Goal: Answer question/provide support: Answer question/provide support

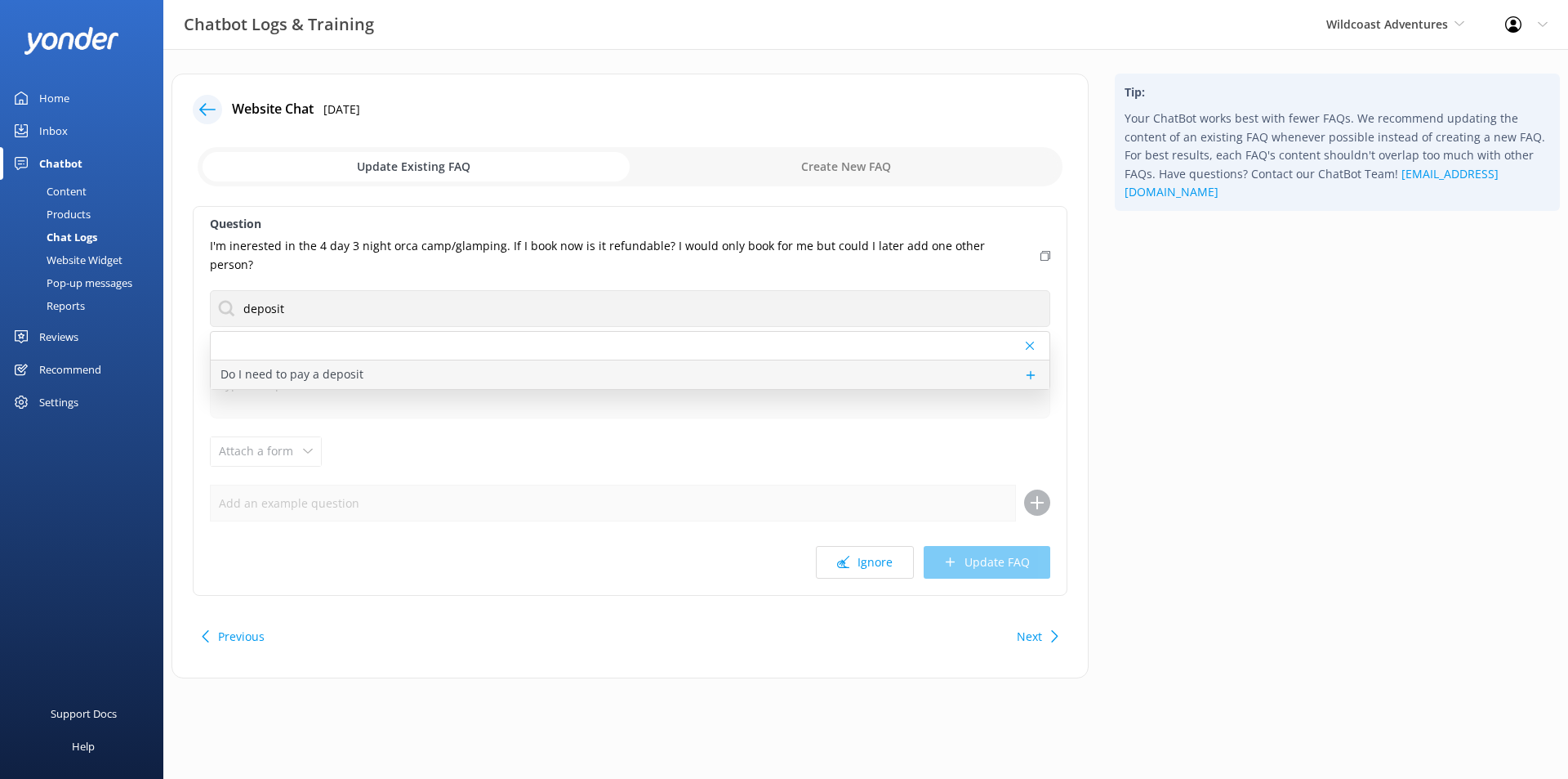
type input "deposit"
click at [463, 360] on div "Do I need to pay a deposit" at bounding box center [629, 374] width 838 height 29
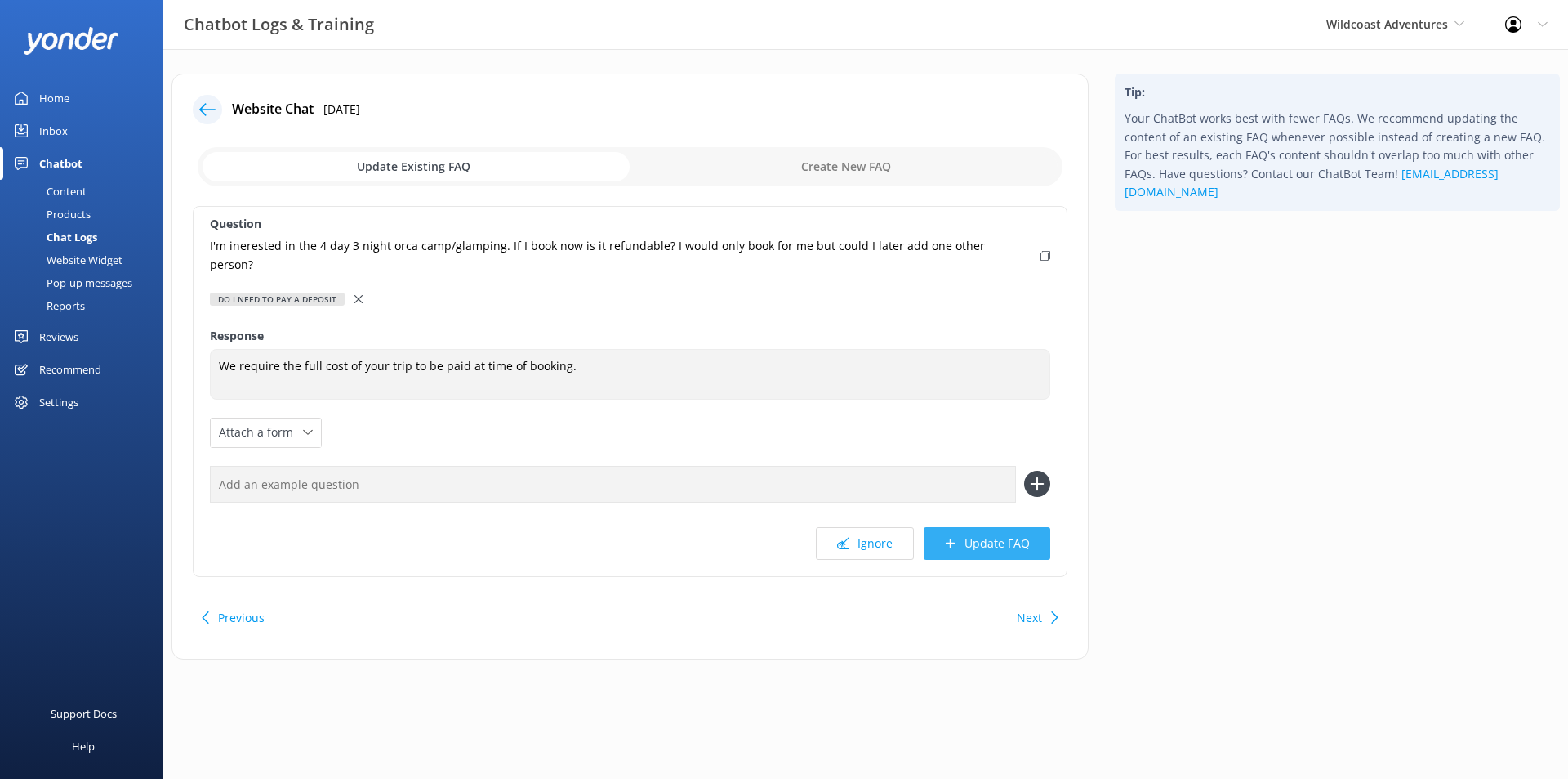
click at [968, 527] on button "Update FAQ" at bounding box center [987, 543] width 127 height 33
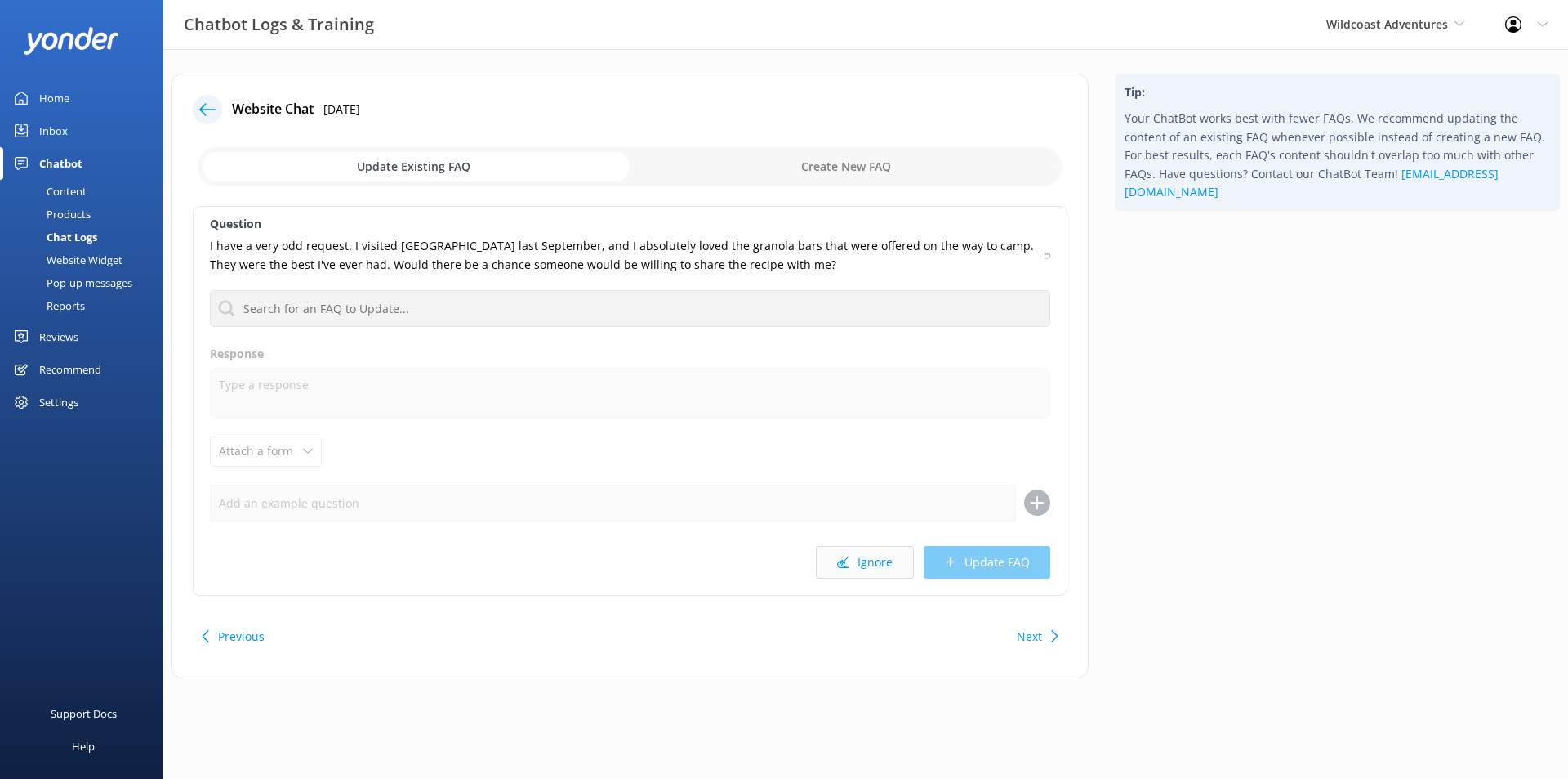
click at [892, 567] on button "Ignore" at bounding box center [864, 561] width 98 height 33
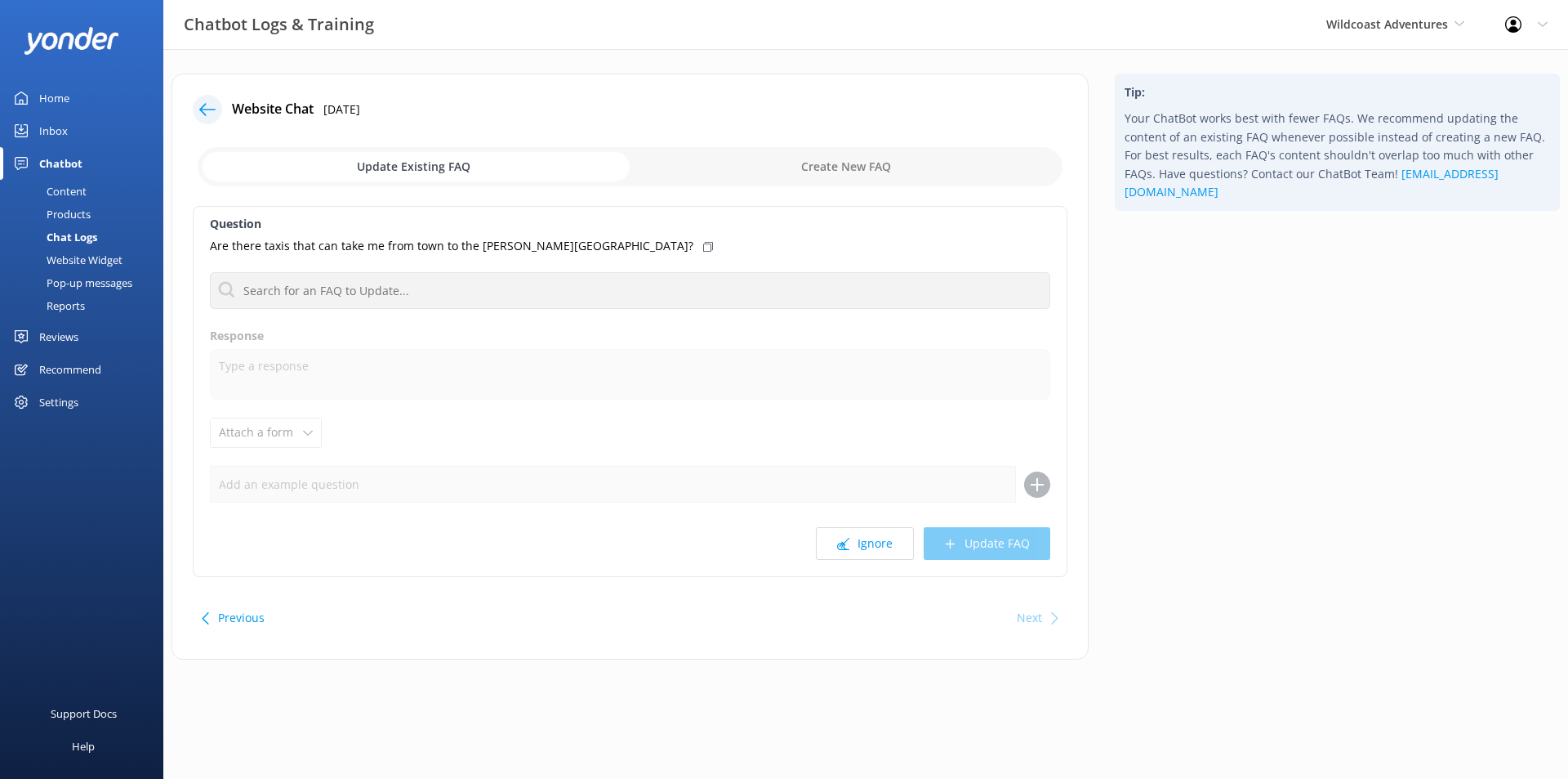
click at [65, 90] on div "Home" at bounding box center [54, 98] width 30 height 33
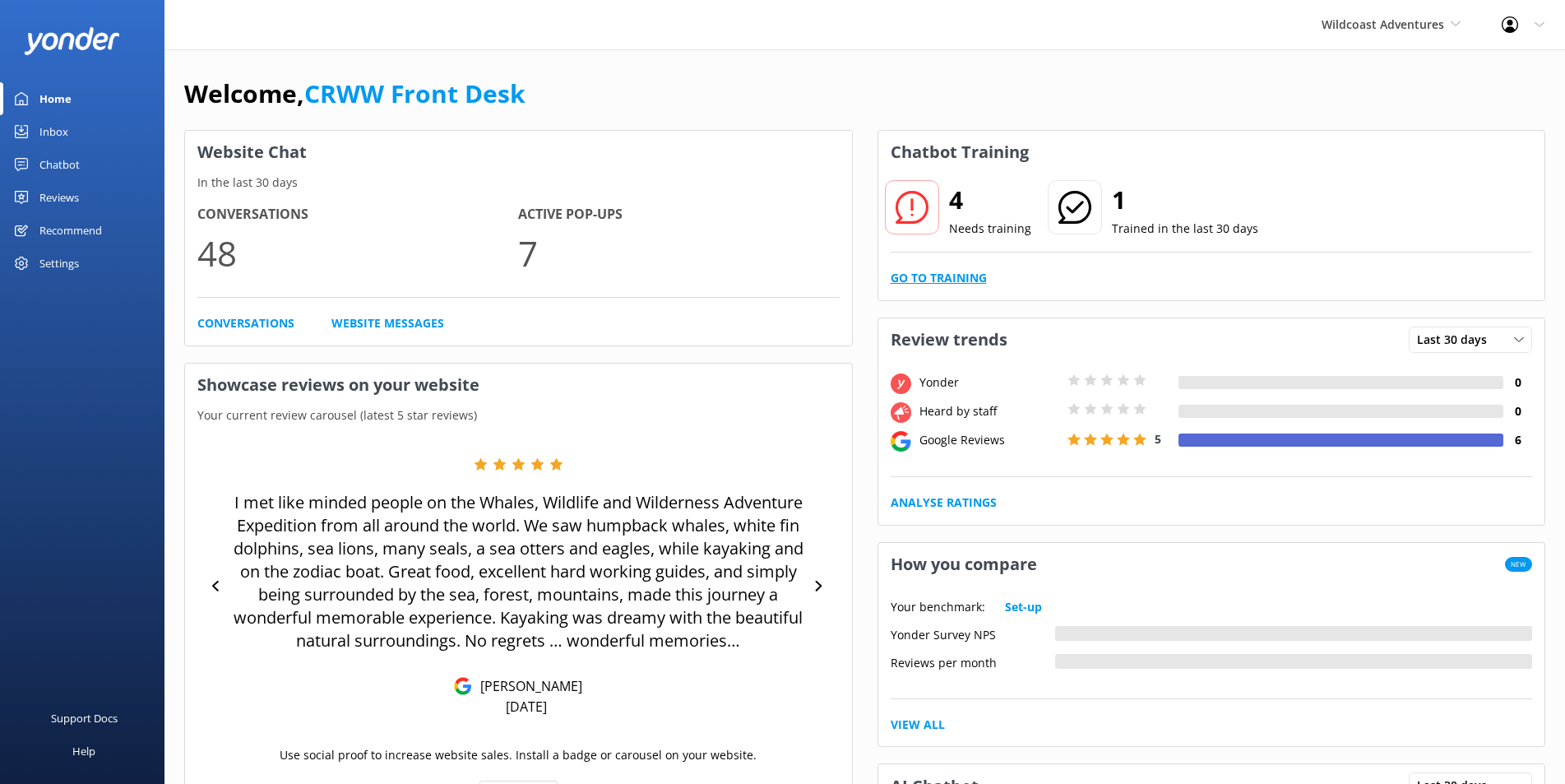
click at [937, 273] on link "Go to Training" at bounding box center [939, 277] width 97 height 18
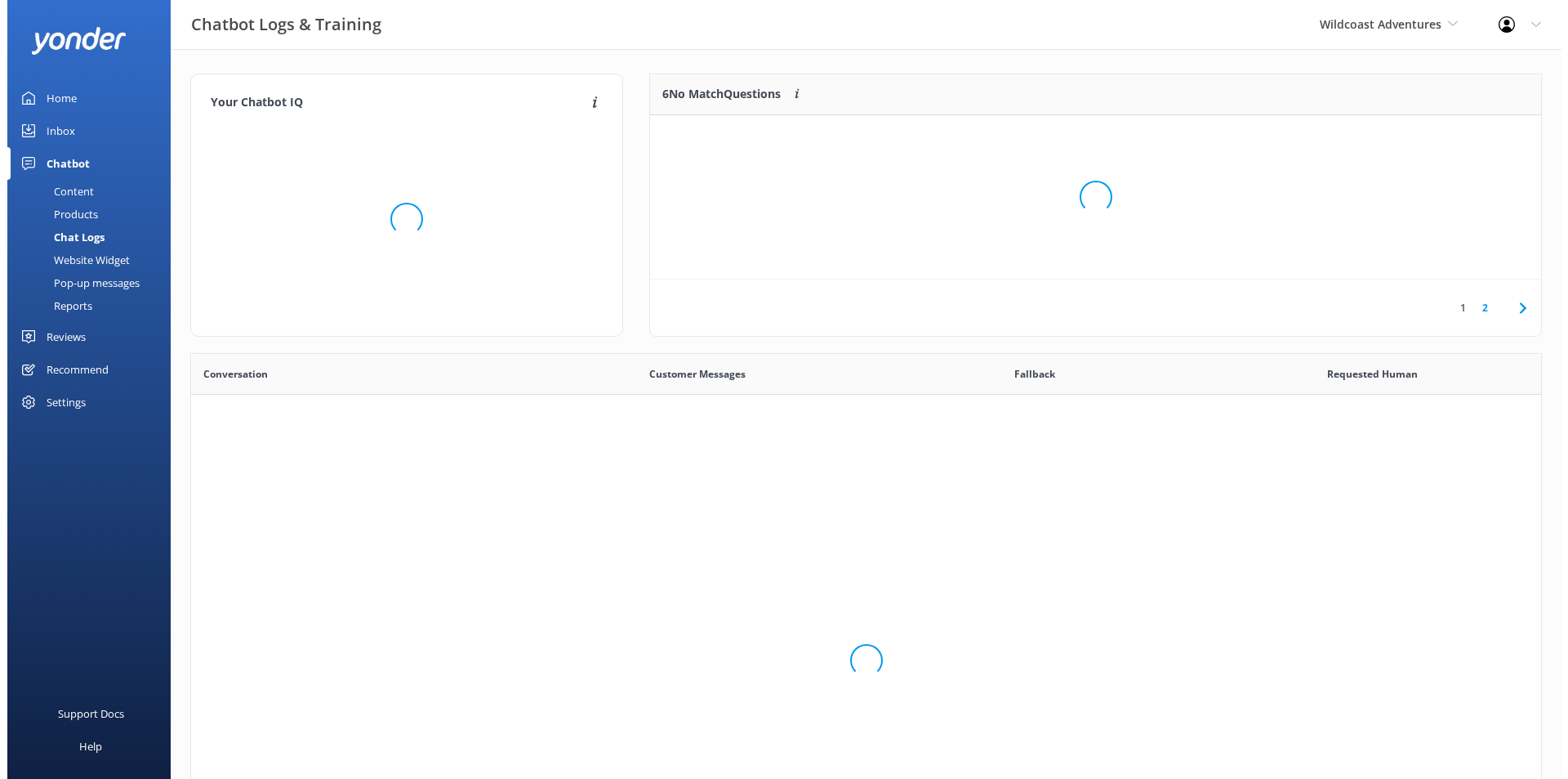
scroll to position [558, 1336]
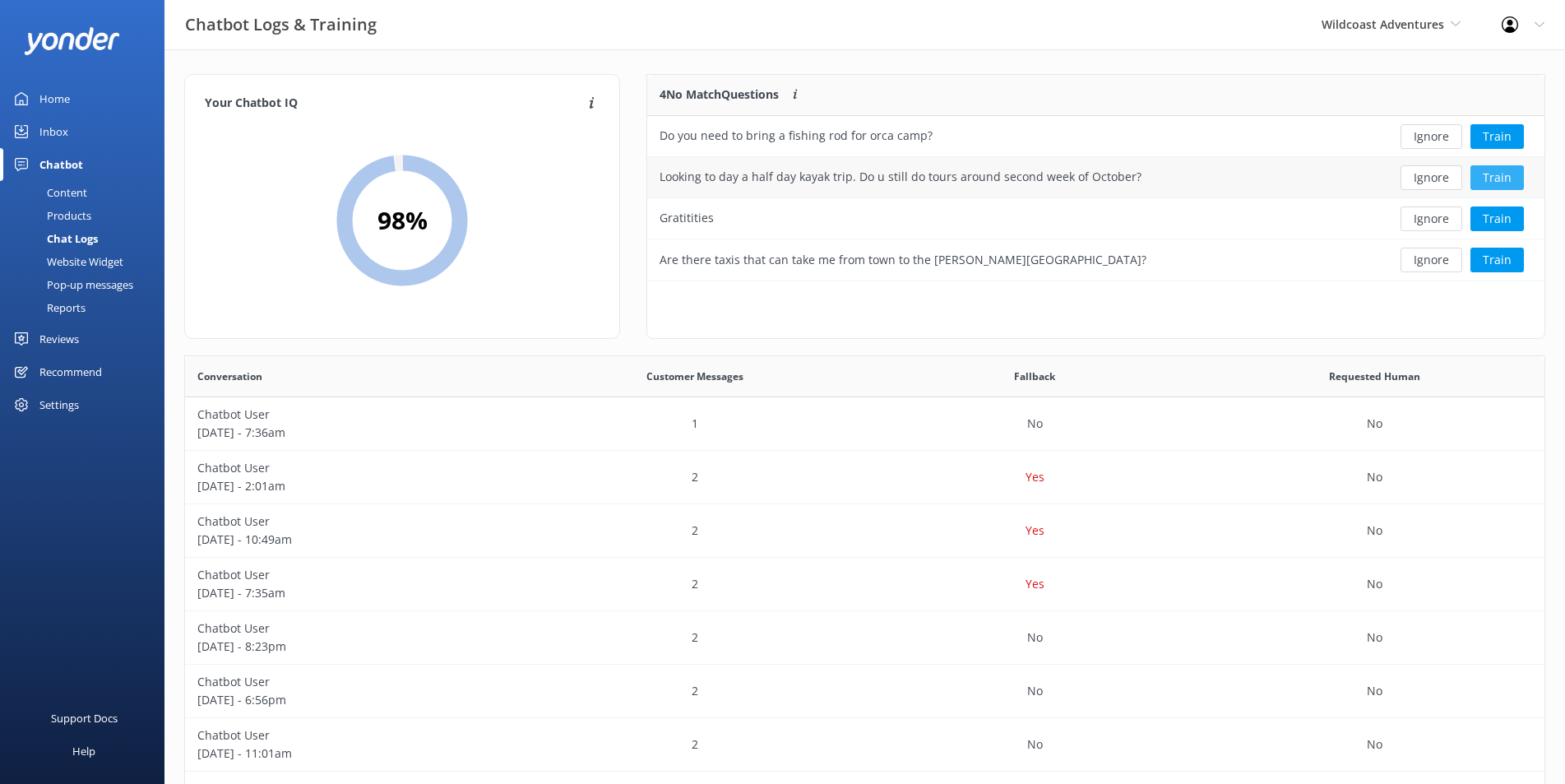
click at [1512, 184] on button "Train" at bounding box center [1497, 177] width 53 height 24
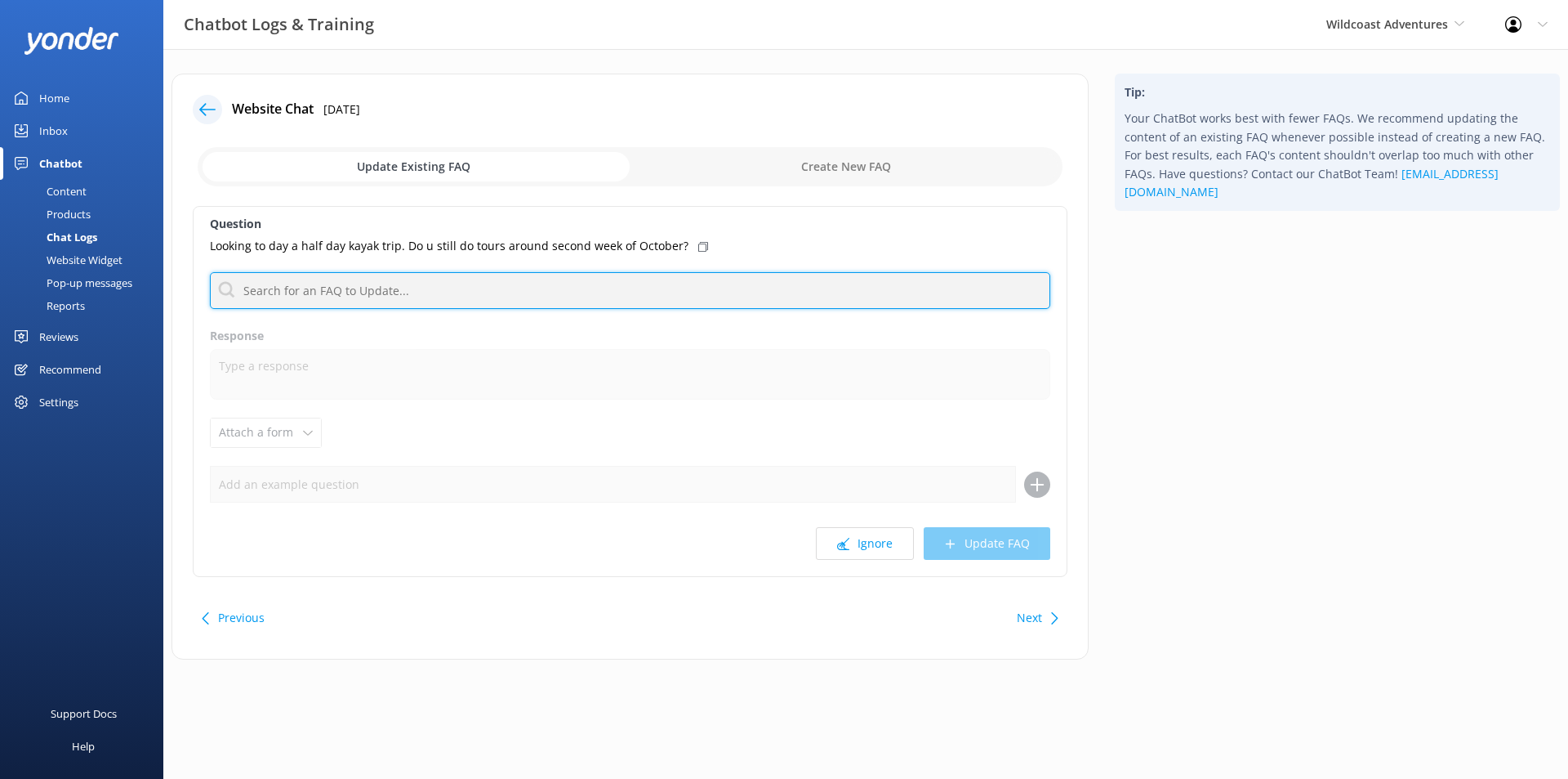
click at [363, 284] on input "text" at bounding box center [630, 289] width 840 height 36
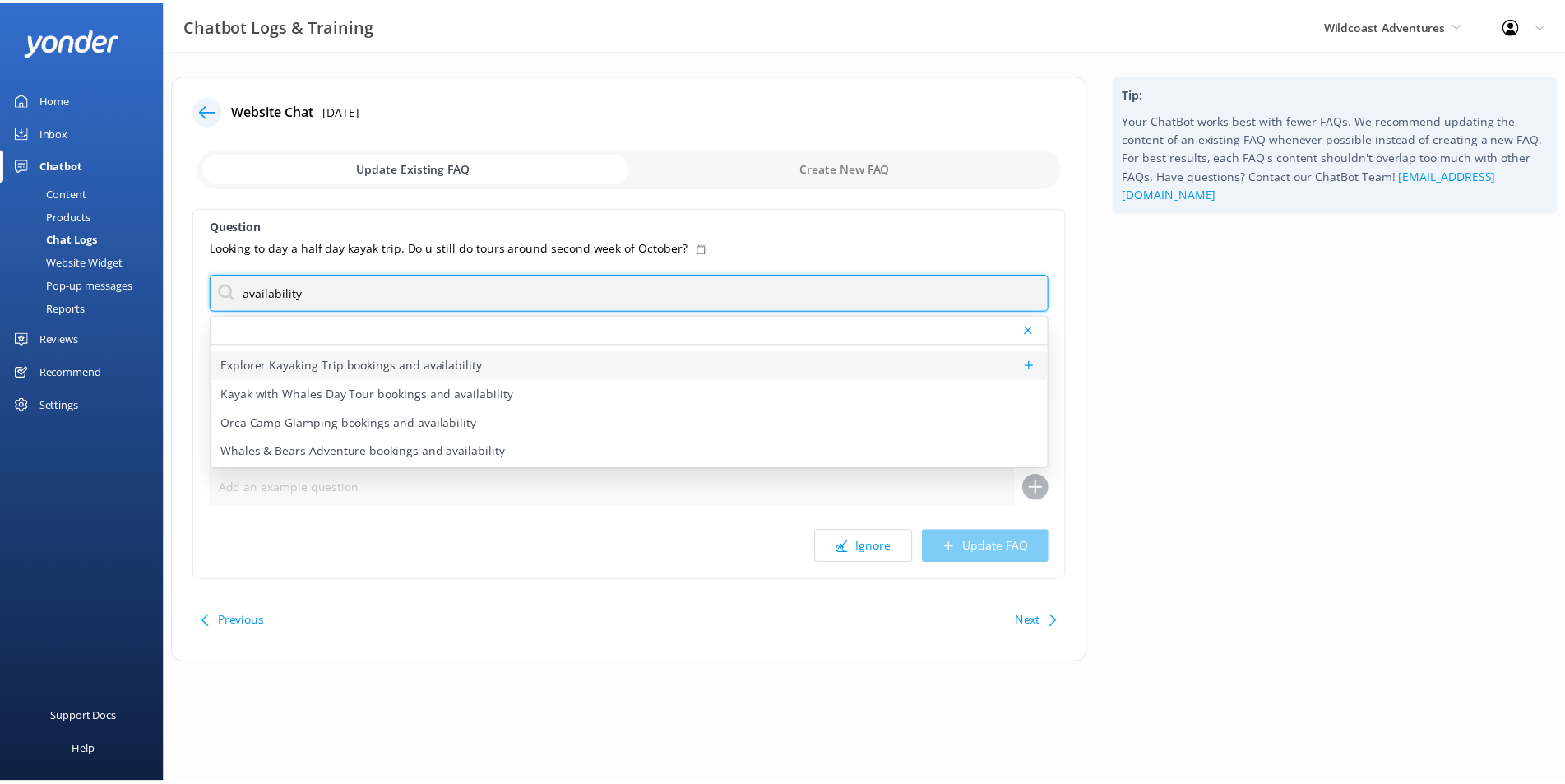
scroll to position [78, 0]
type input "availability"
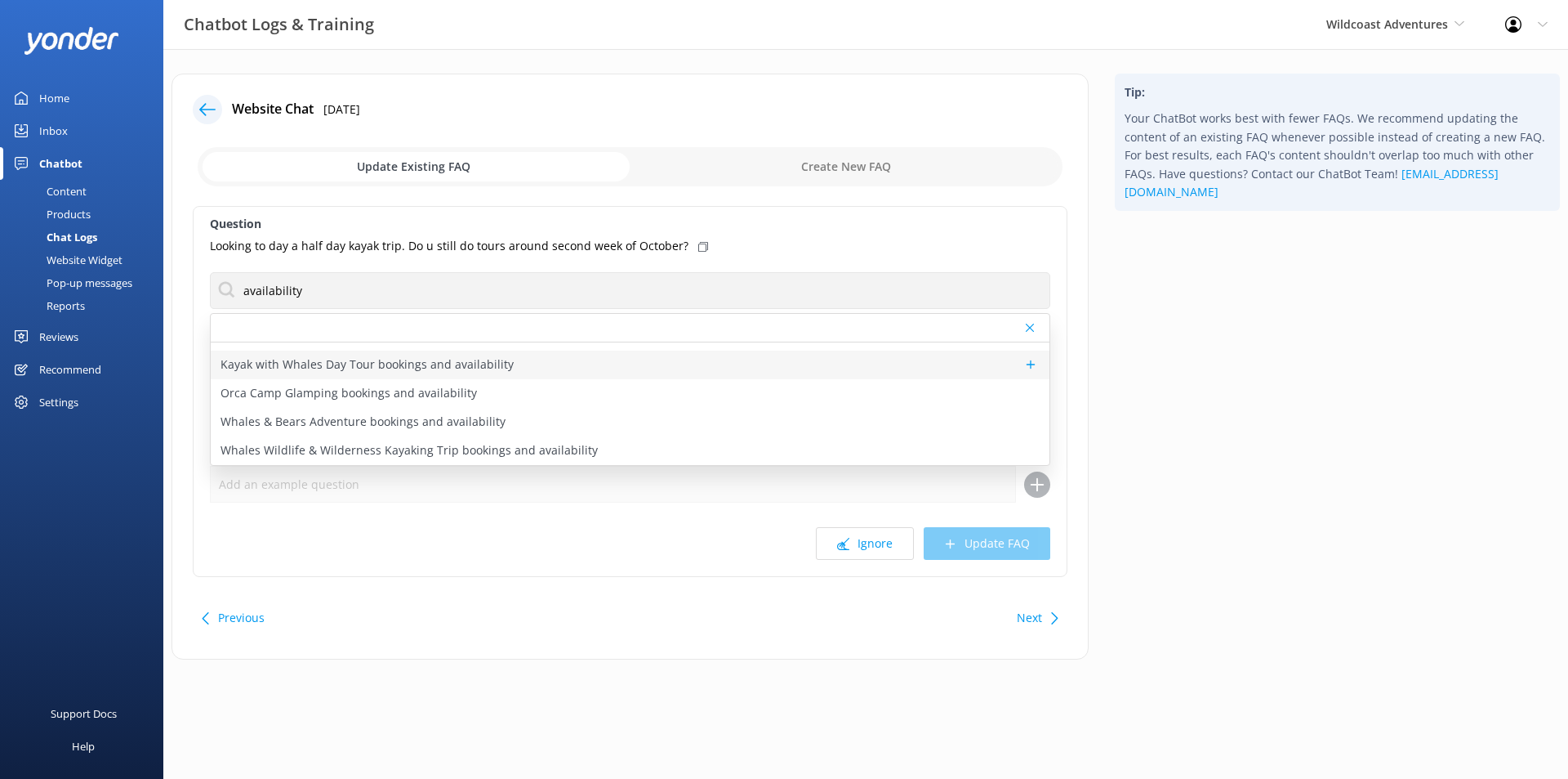
click at [525, 365] on div "Kayak with Whales Day Tour bookings and availability" at bounding box center [629, 365] width 838 height 29
type textarea "You can view live availability and book the Kayak with Whales Day Tour online a…"
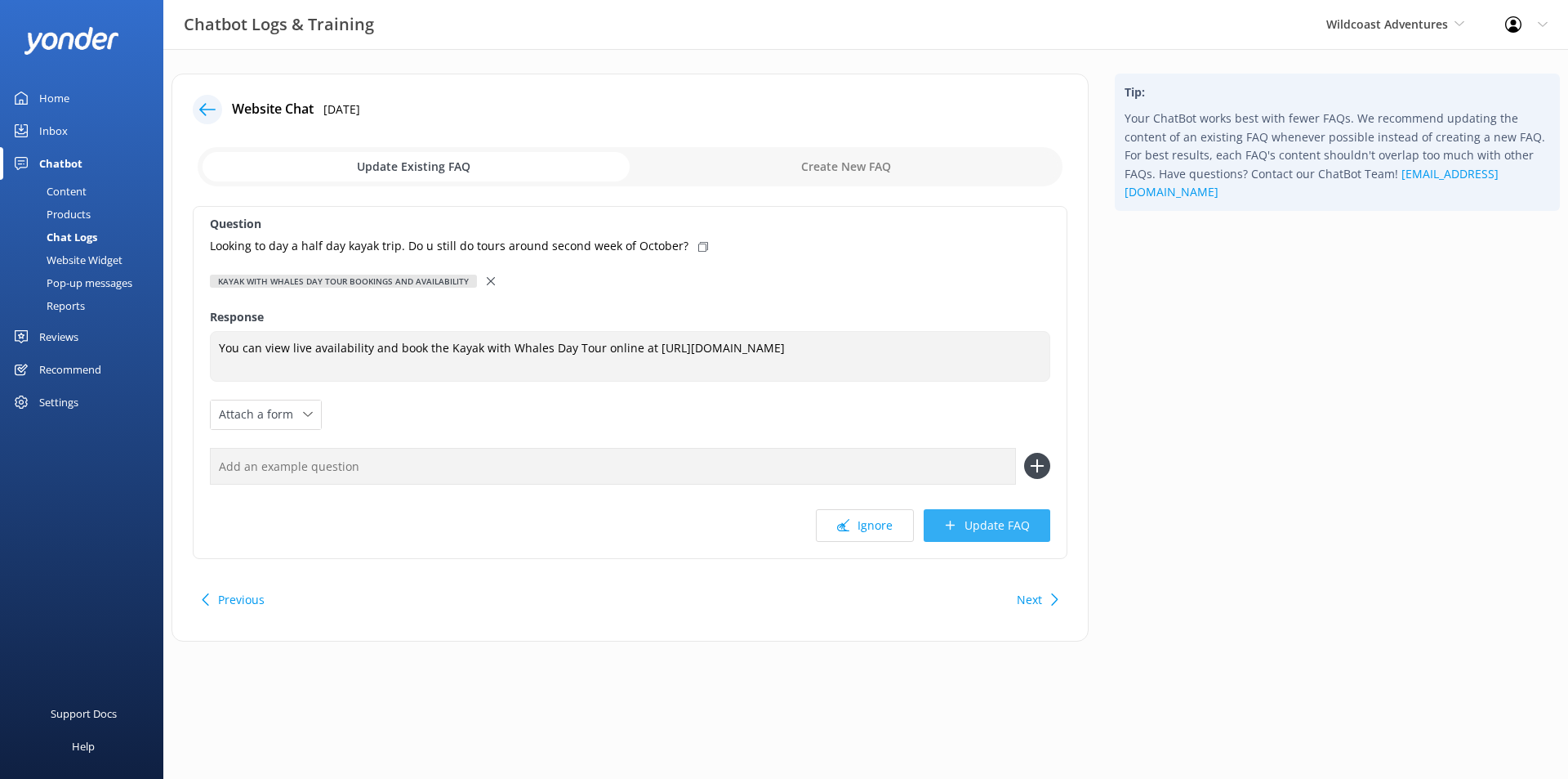
click at [1006, 530] on button "Update FAQ" at bounding box center [987, 525] width 127 height 33
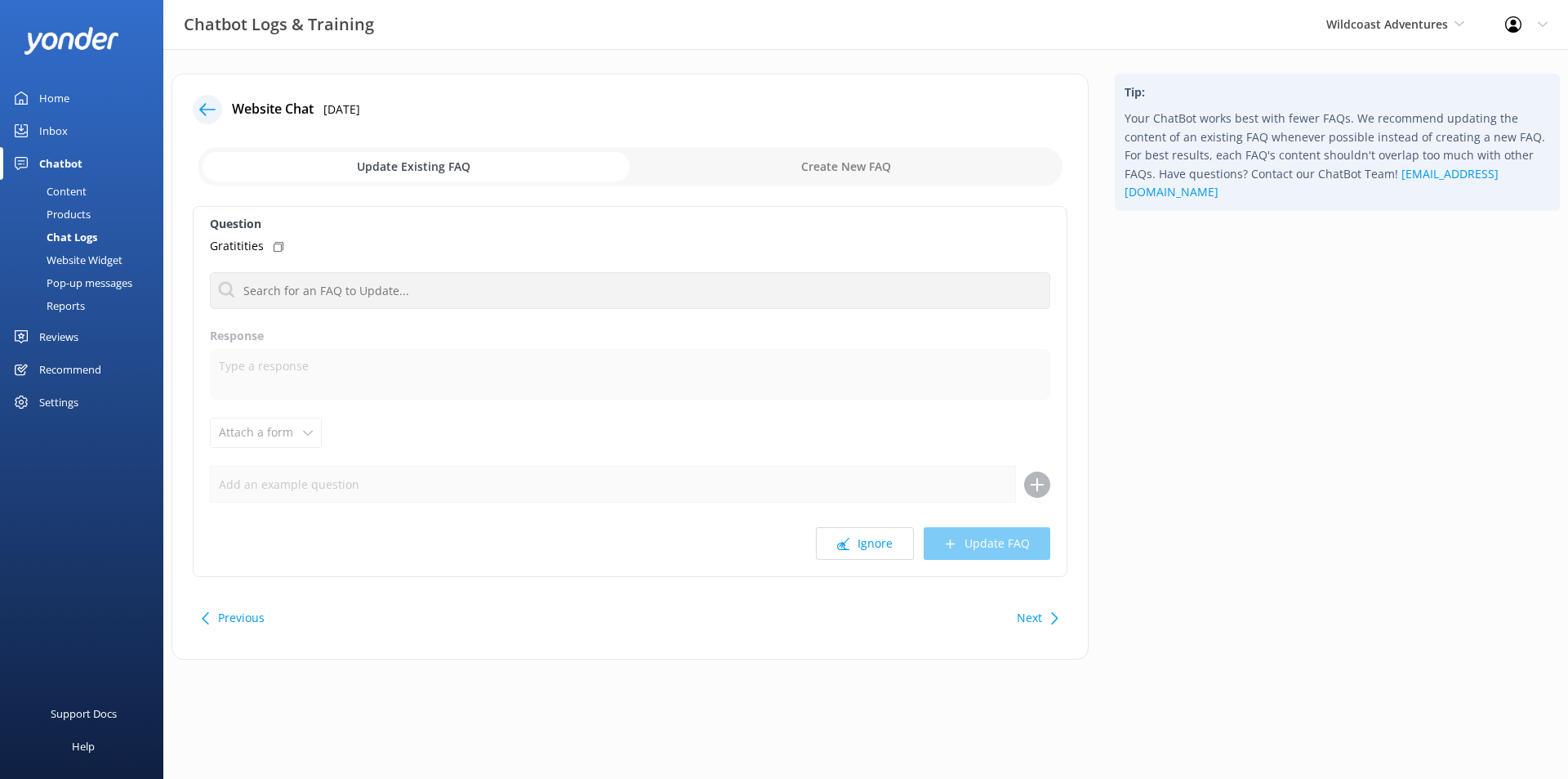
click at [56, 93] on div "Home" at bounding box center [54, 98] width 30 height 33
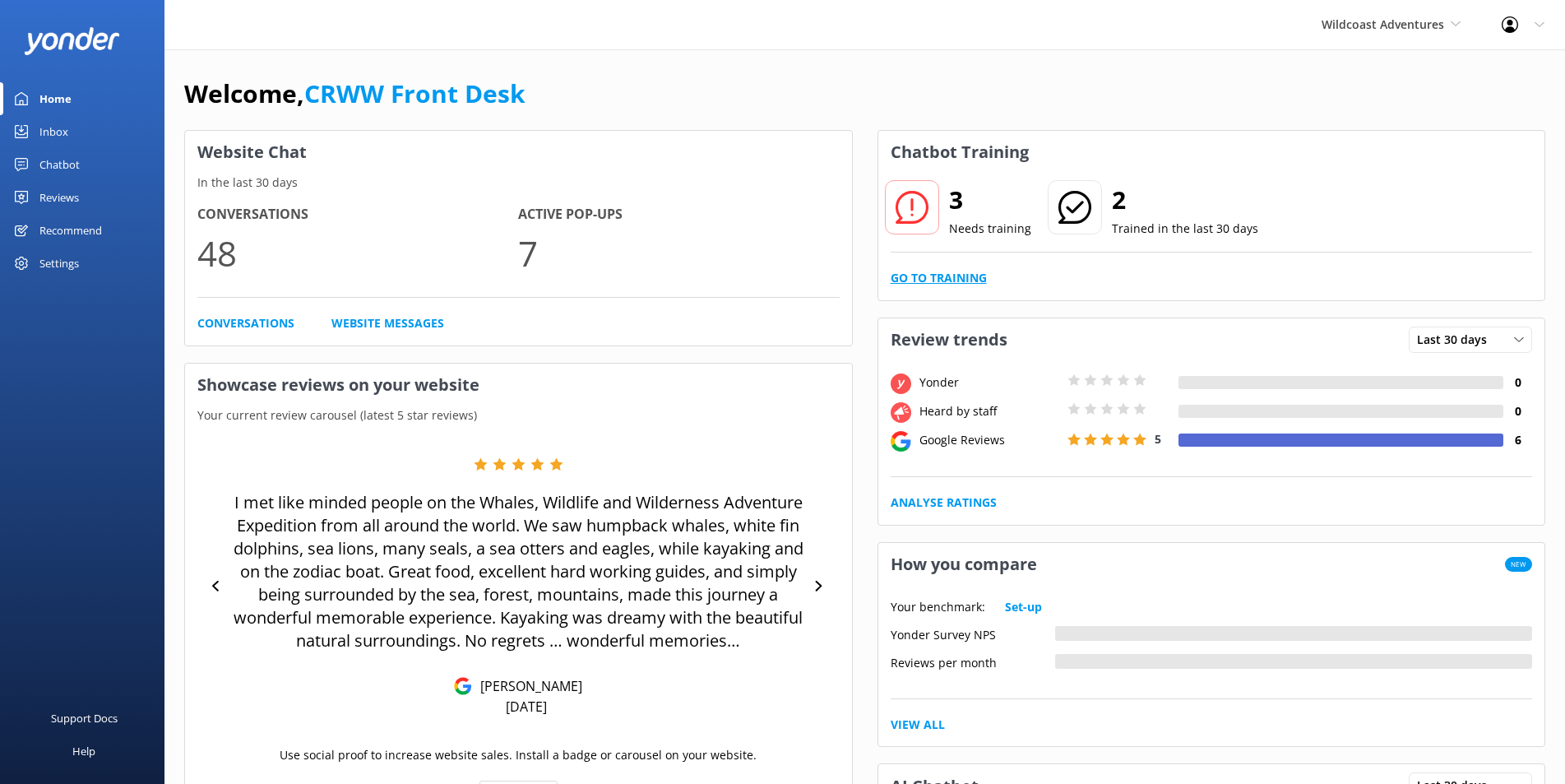
click at [953, 273] on link "Go to Training" at bounding box center [939, 277] width 97 height 18
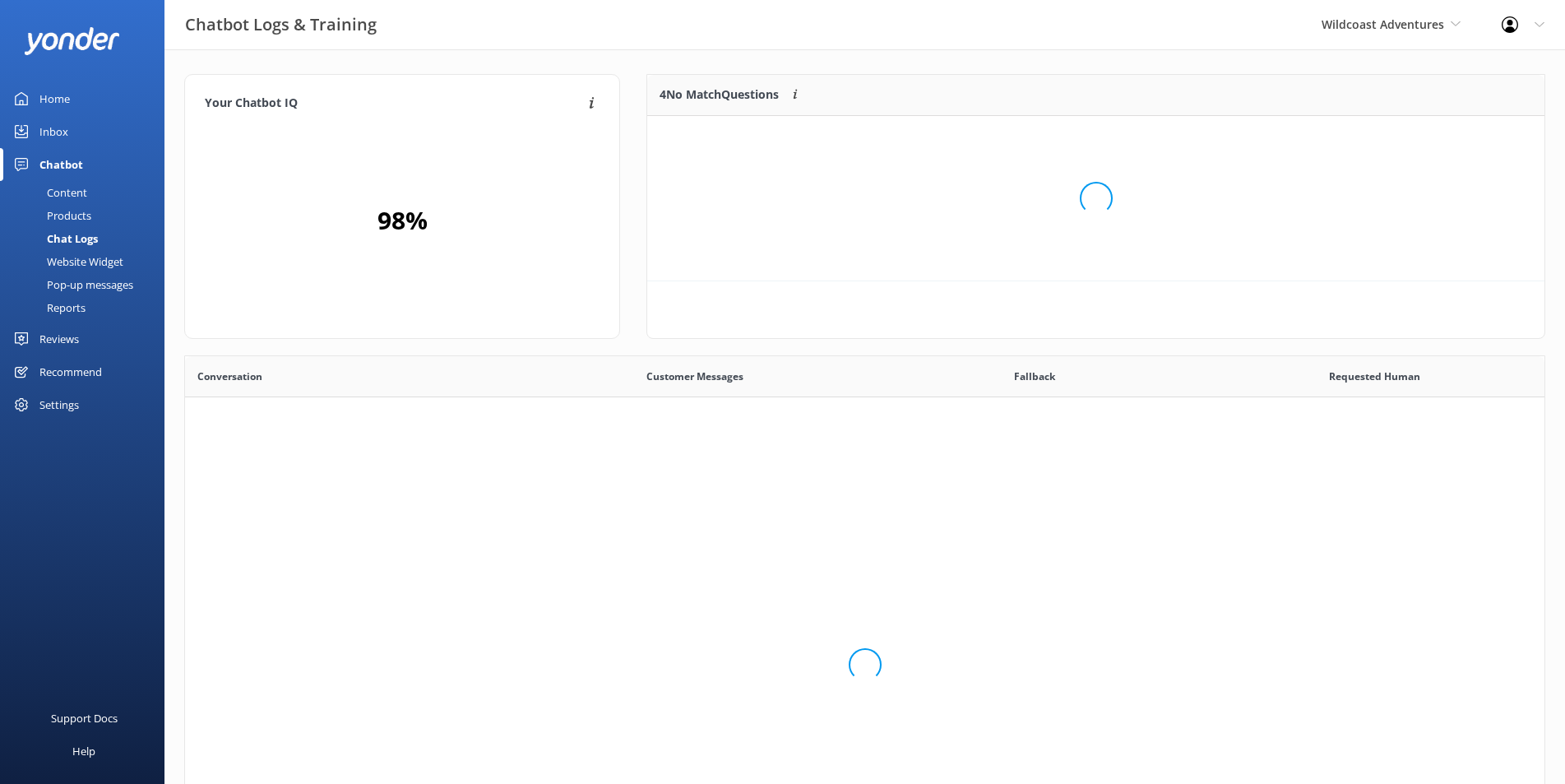
scroll to position [152, 883]
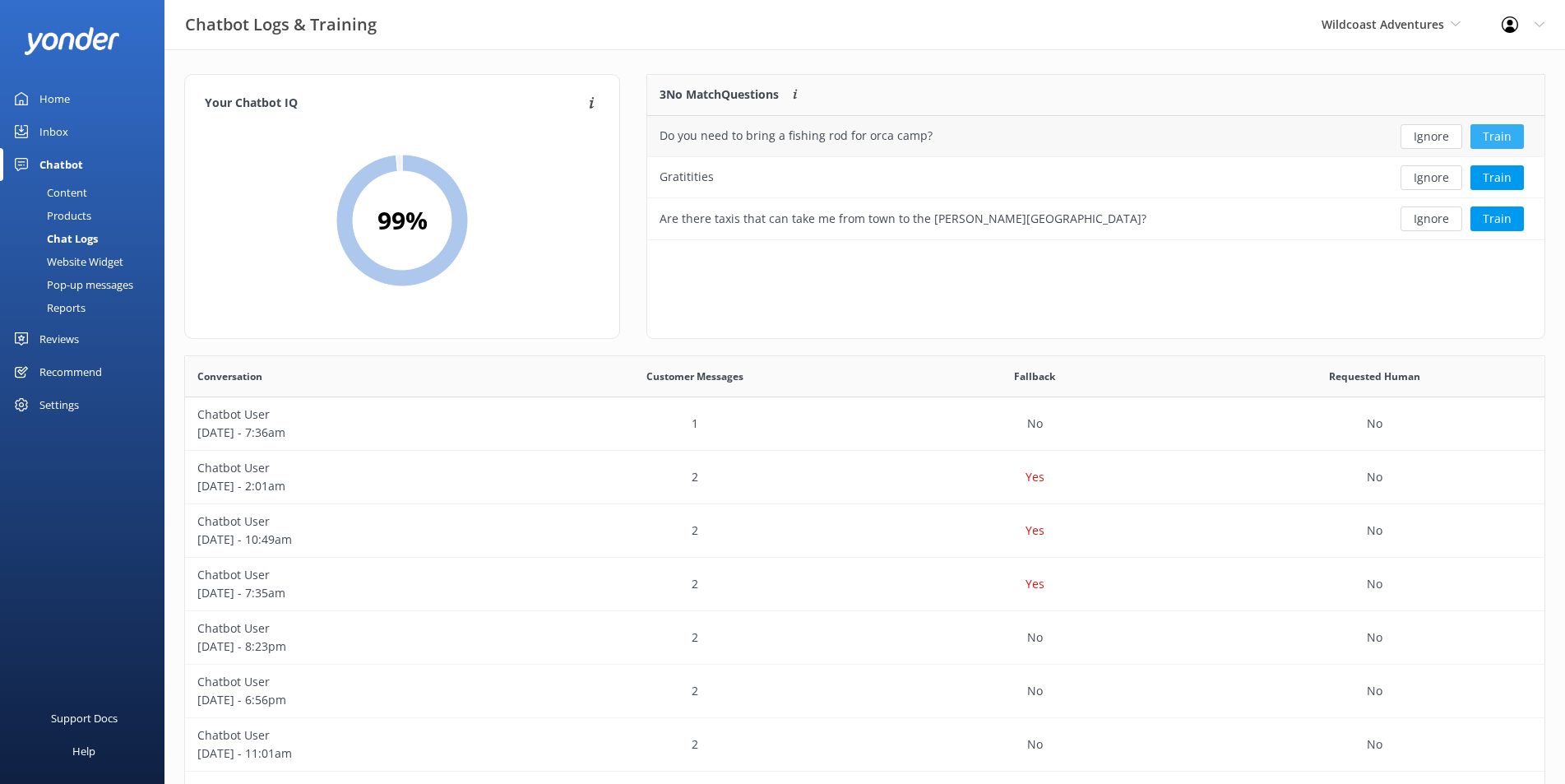
click at [1499, 134] on button "Train" at bounding box center [1497, 137] width 53 height 24
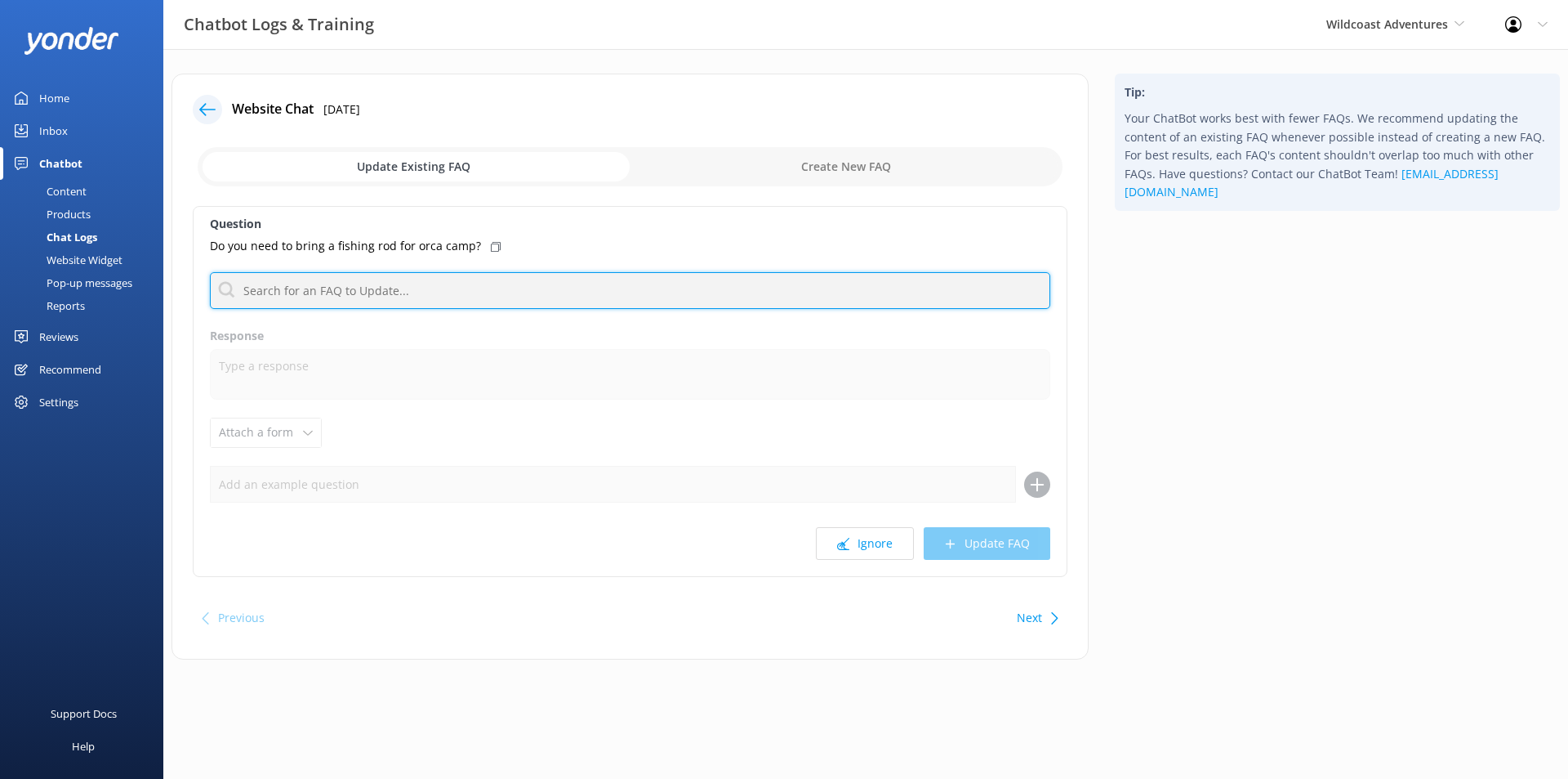
click at [386, 290] on input "text" at bounding box center [630, 289] width 840 height 36
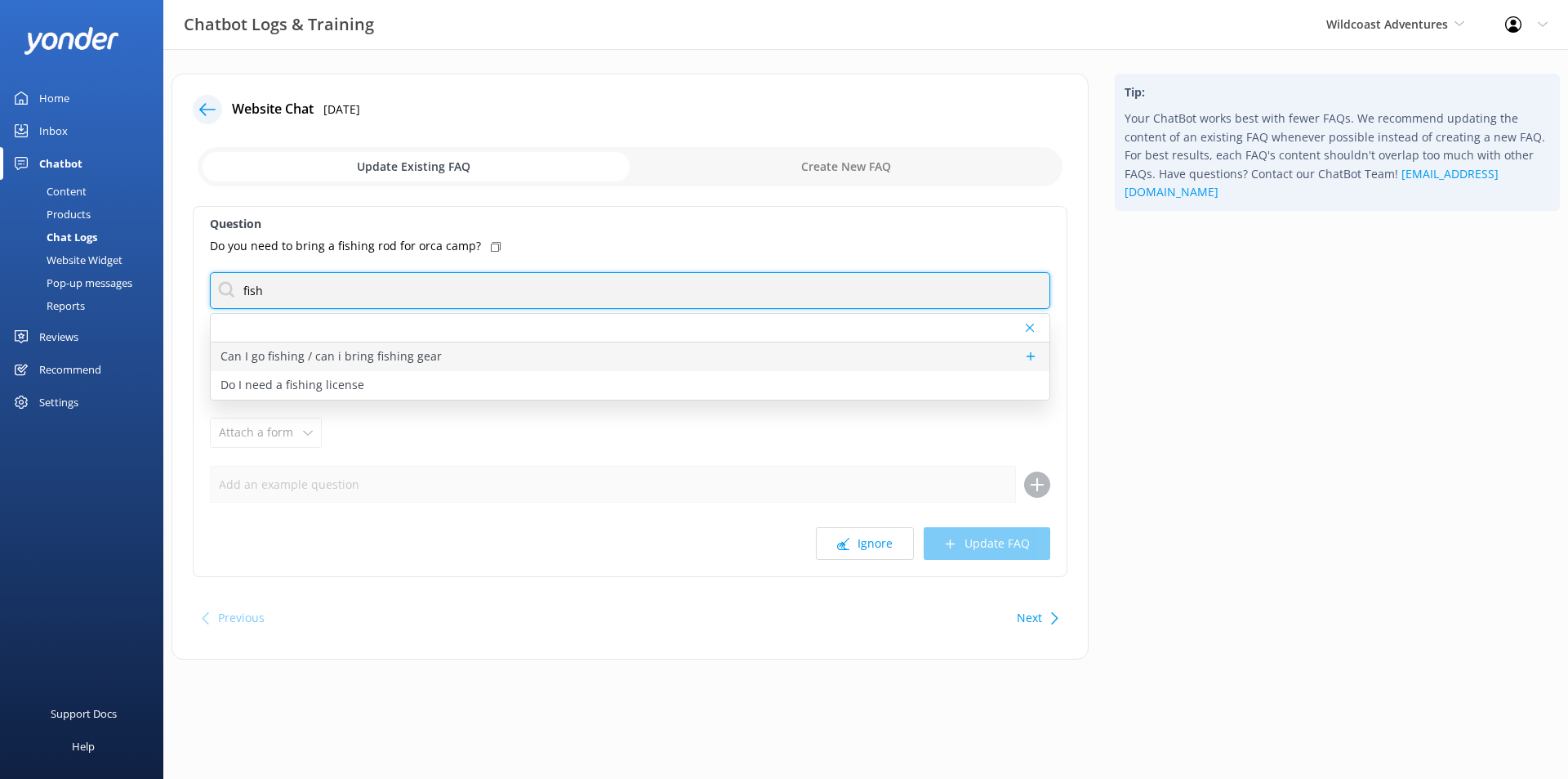
type input "fish"
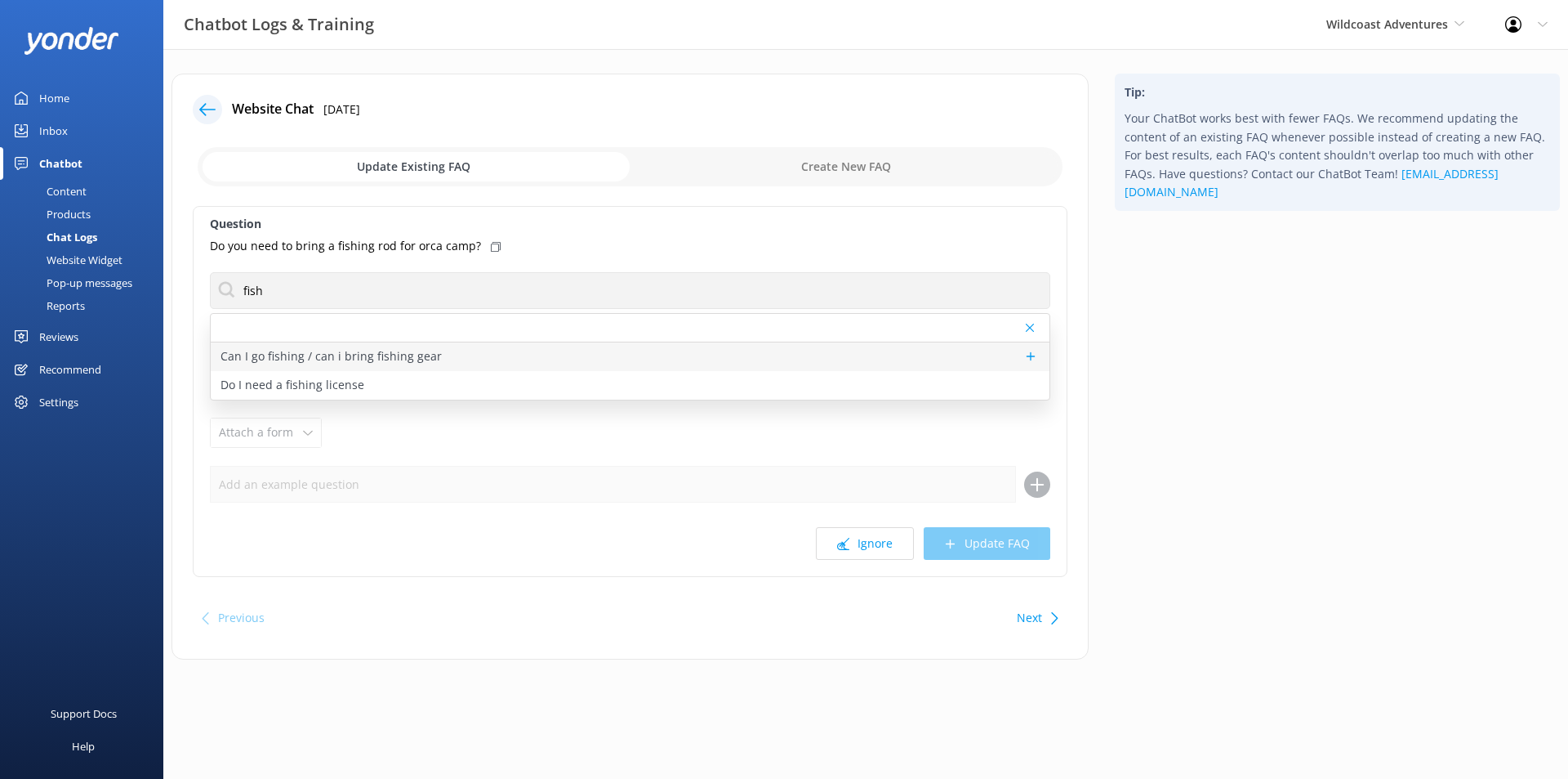
click at [448, 356] on div "Can I go fishing / can i bring fishing gear" at bounding box center [629, 356] width 838 height 29
type textarea "Orca Camp guests can fish if they purchase a fishing license with a salmon stam…"
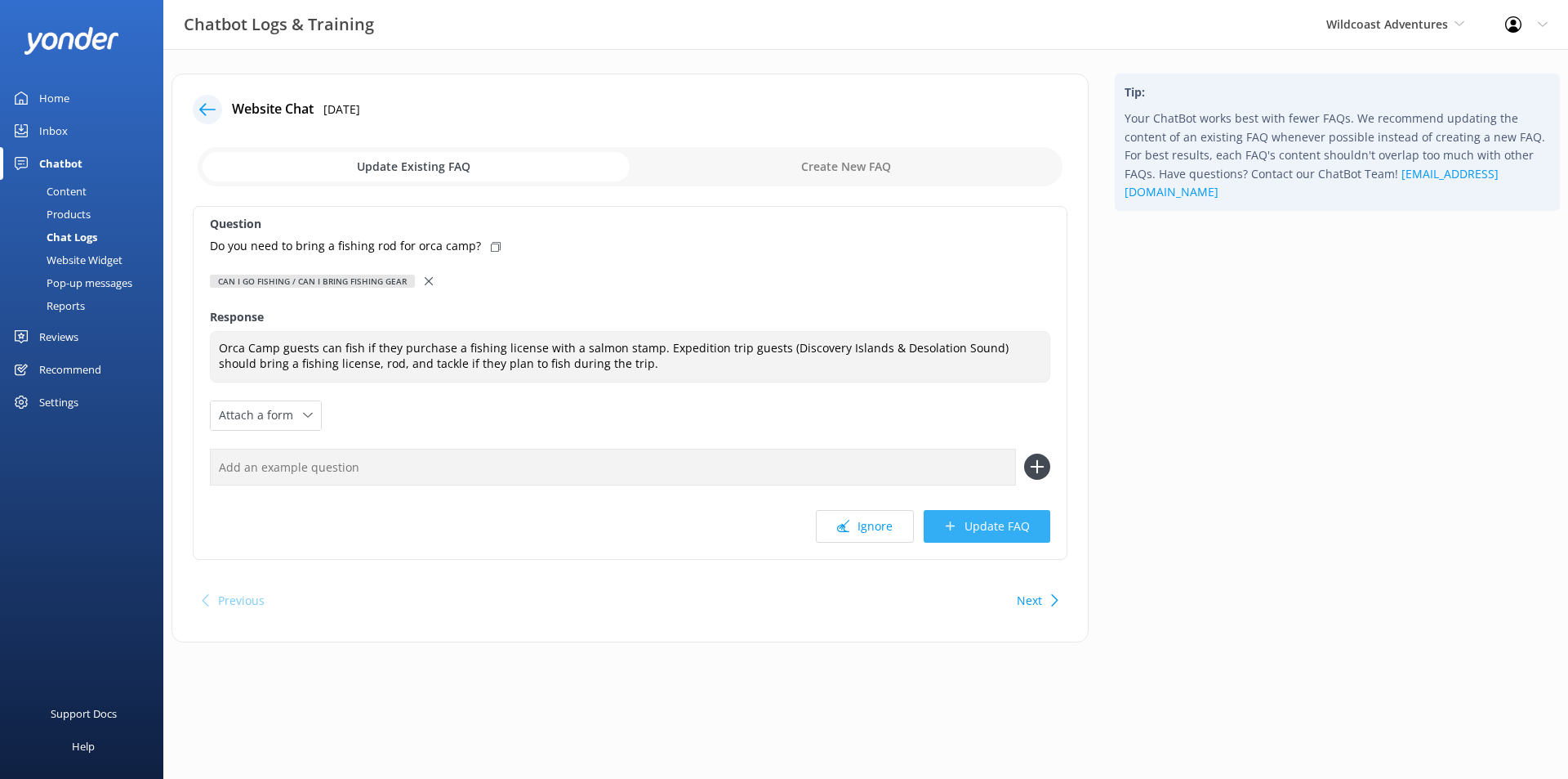
click at [971, 527] on button "Update FAQ" at bounding box center [987, 526] width 127 height 33
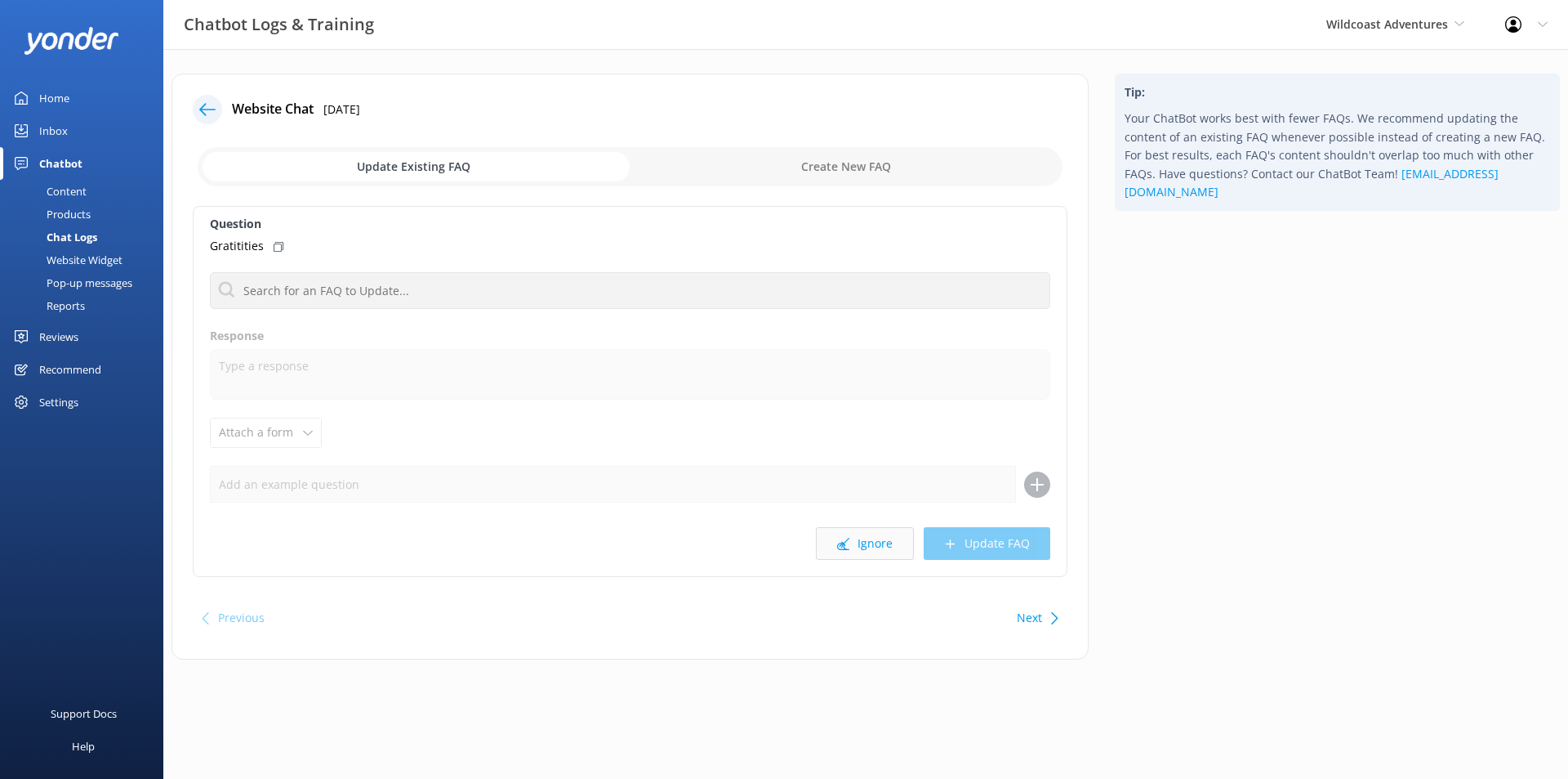
click at [871, 550] on button "Ignore" at bounding box center [864, 543] width 98 height 33
click at [45, 94] on div "Home" at bounding box center [54, 98] width 30 height 33
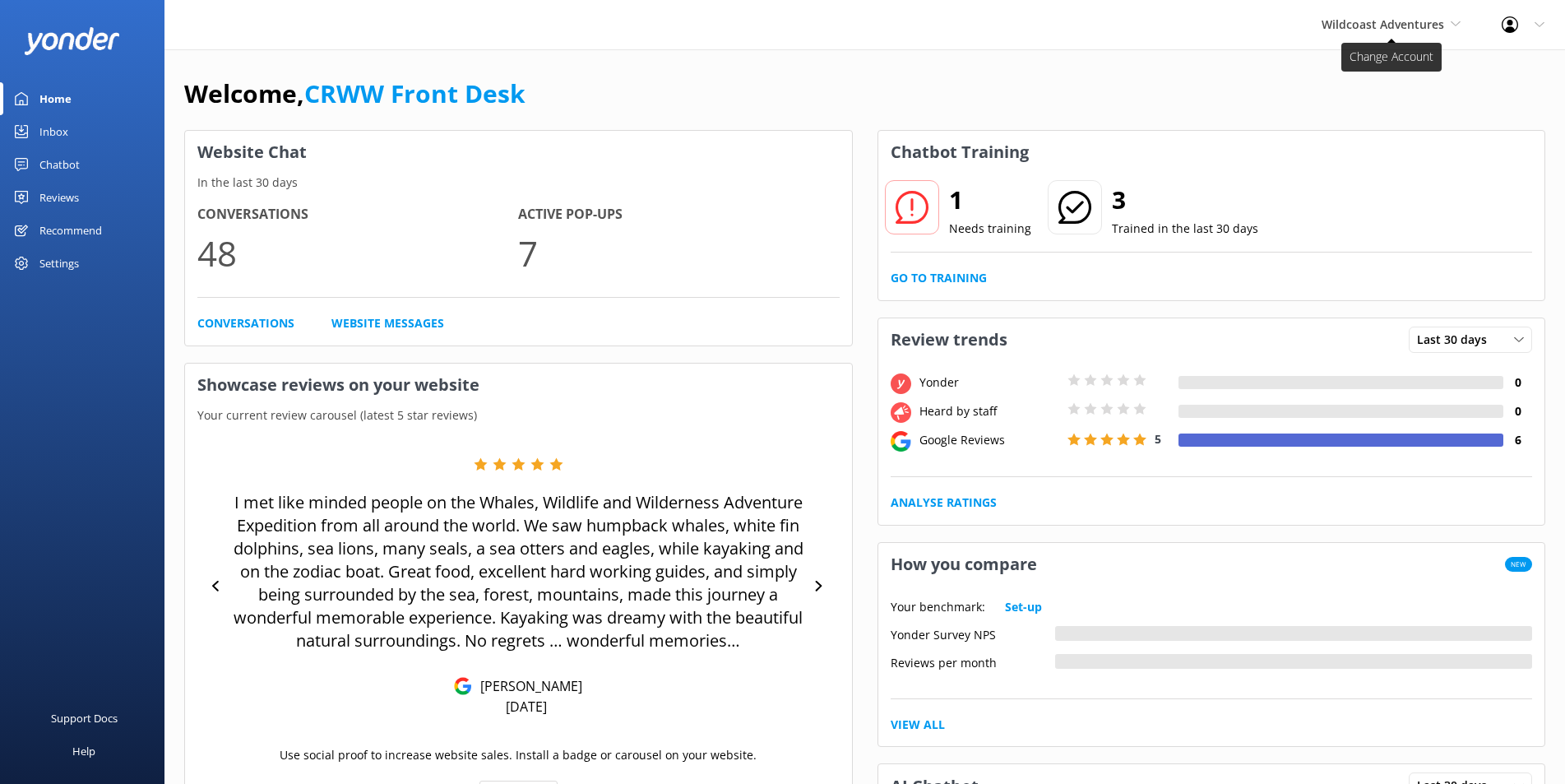
click at [1393, 29] on span "Wildcoast Adventures" at bounding box center [1383, 24] width 123 height 16
click at [1359, 118] on link "[PERSON_NAME] River Whale Watching" at bounding box center [1384, 116] width 165 height 54
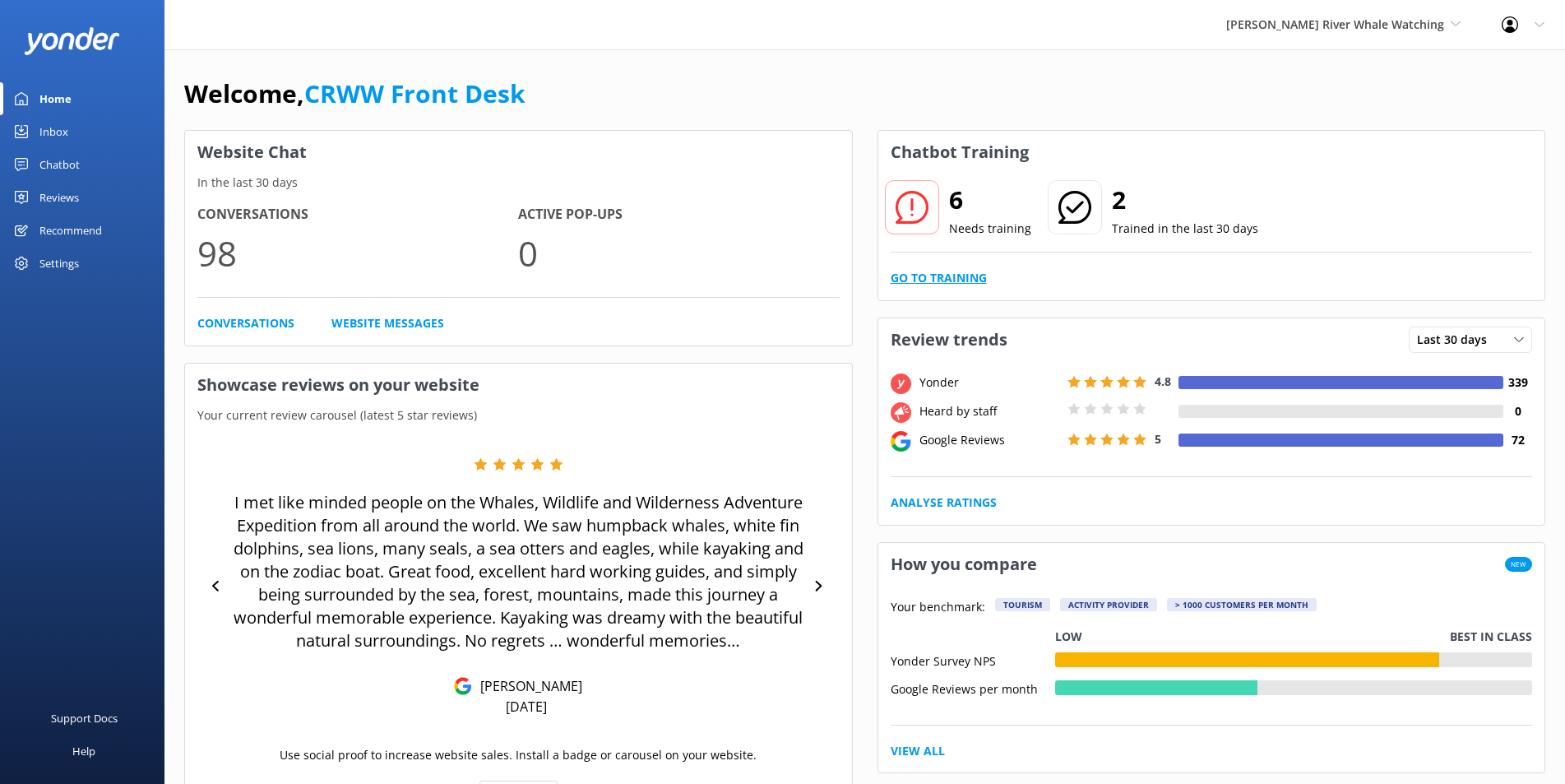
click at [932, 276] on link "Go to Training" at bounding box center [939, 277] width 97 height 18
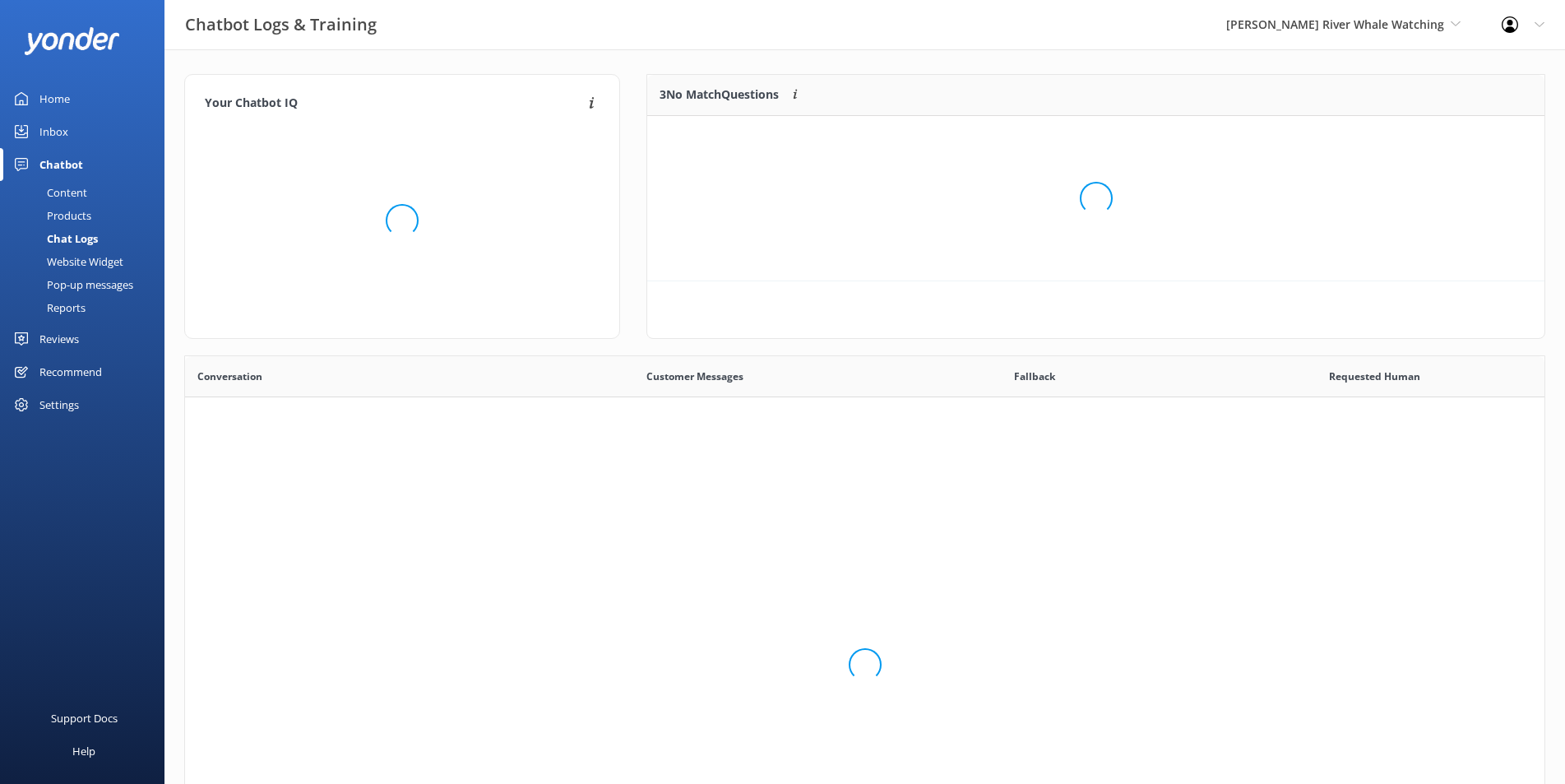
scroll to position [562, 1346]
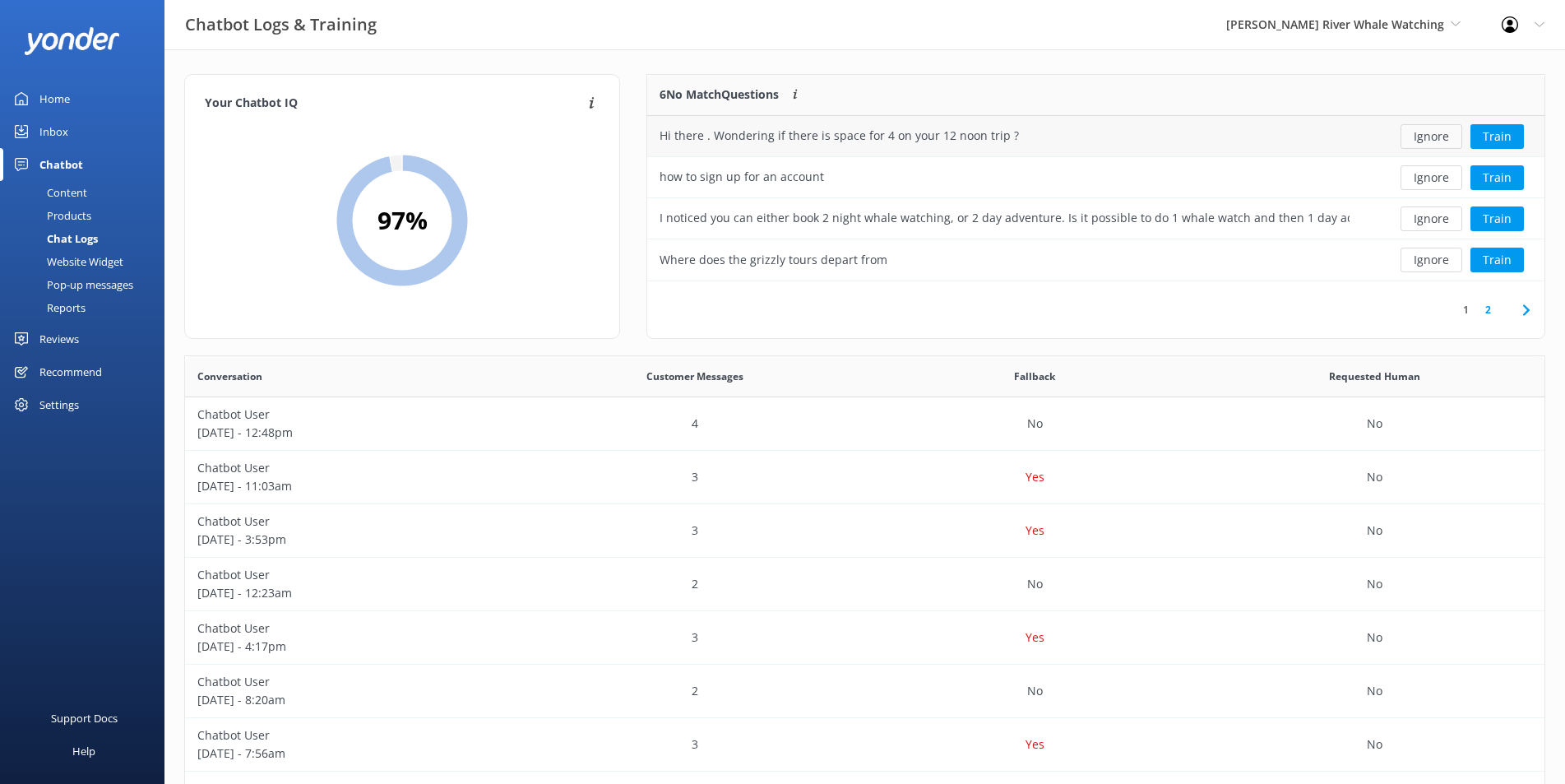
click at [1427, 133] on button "Ignore" at bounding box center [1432, 137] width 62 height 24
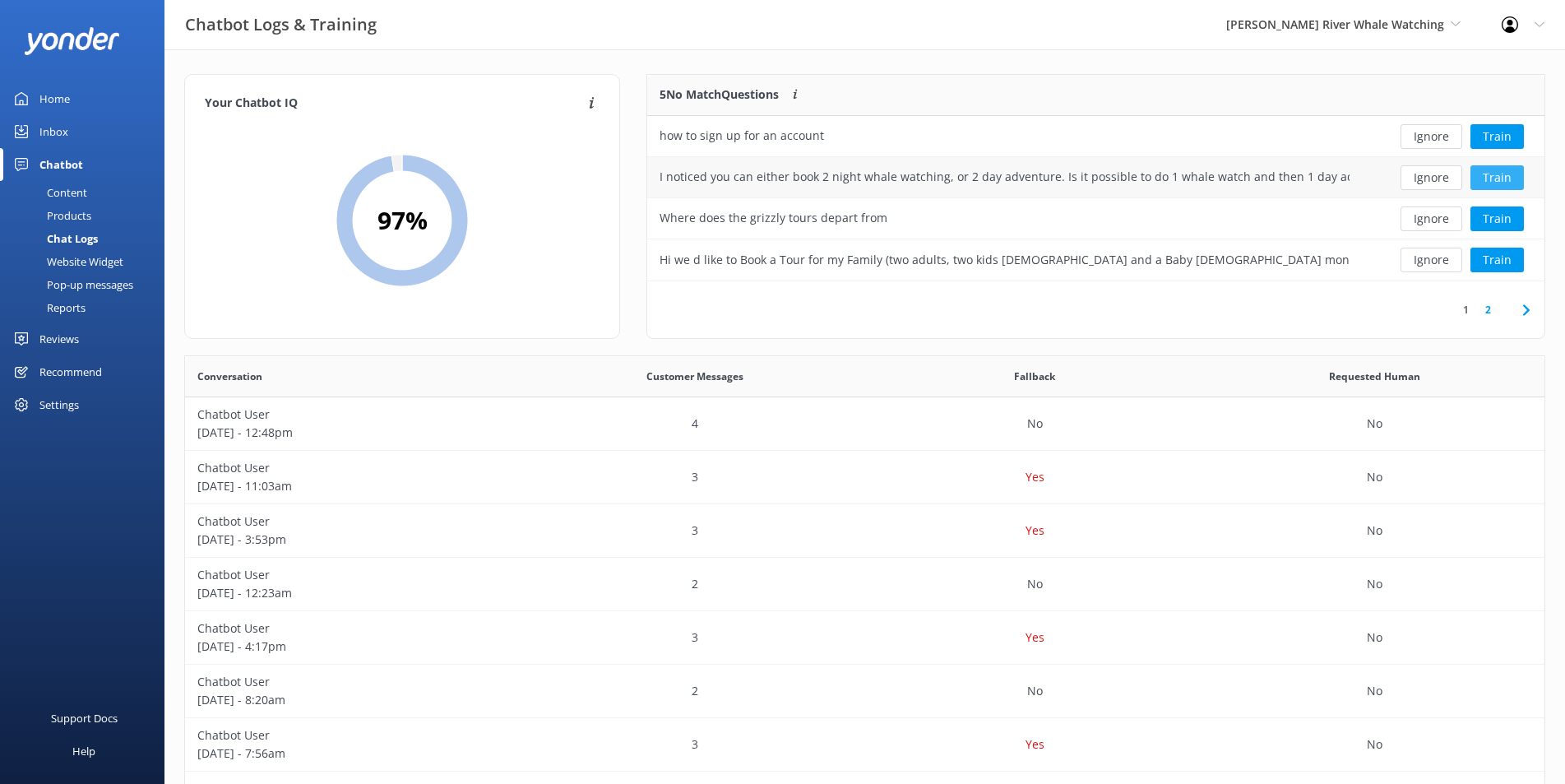
click at [1495, 182] on button "Train" at bounding box center [1497, 177] width 53 height 24
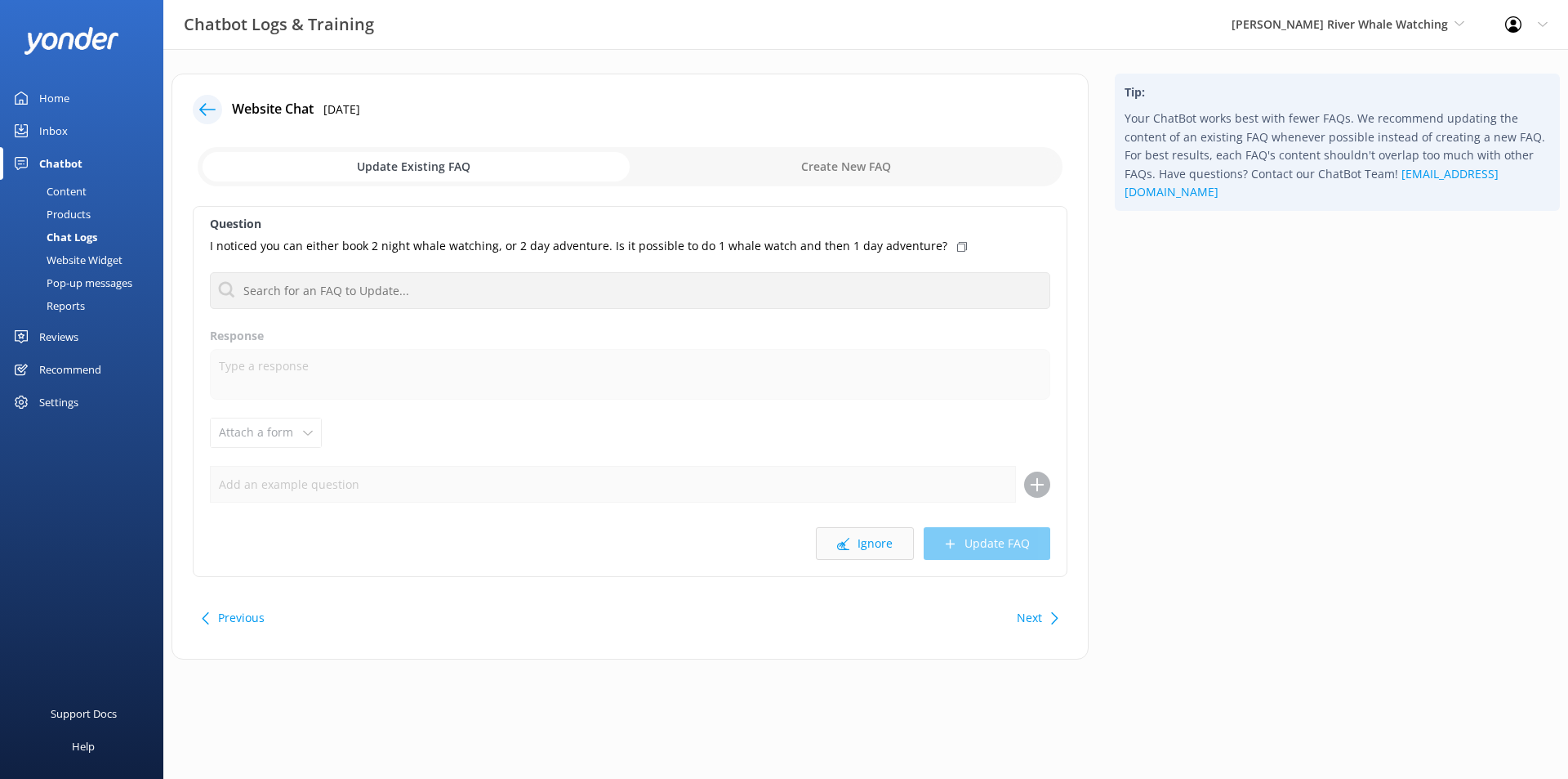
click at [876, 546] on button "Ignore" at bounding box center [864, 543] width 98 height 33
click at [29, 87] on link "Home" at bounding box center [82, 98] width 164 height 33
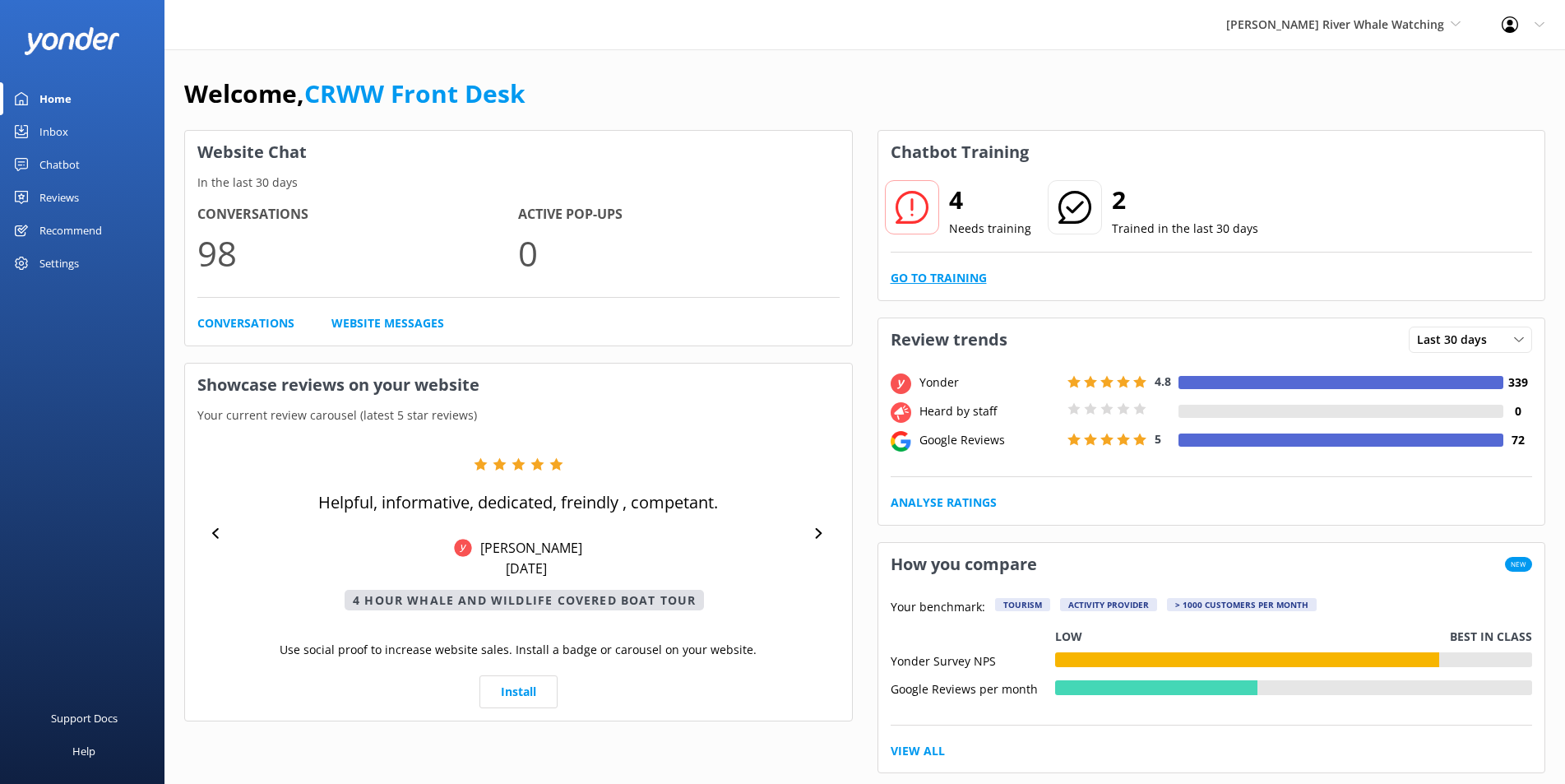
click at [940, 279] on link "Go to Training" at bounding box center [939, 277] width 97 height 18
